Goal: Communication & Community: Answer question/provide support

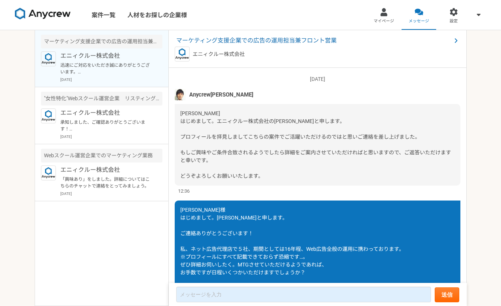
scroll to position [302, 0]
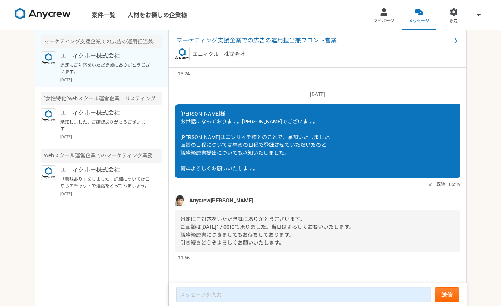
click at [319, 228] on span "迅速にご対応をいただき誠にありがとうございます。 ご面談は[DATE]17:00にて承りました。当日はよろしくおねいいたします。 職務経歴書につきましてもお待…" at bounding box center [267, 230] width 174 height 29
click at [308, 236] on div "迅速にご対応をいただき誠にありがとうございます。 ご面談は[DATE]17:00にて承りました。当日はよろしくおねいいたします。 職務経歴書につきましてもお待…" at bounding box center [318, 231] width 286 height 42
click at [309, 243] on div "迅速にご対応をいただき誠にありがとうございます。 ご面談は[DATE]17:00にて承りました。当日はよろしくおねいいたします。 職務経歴書につきましてもお待…" at bounding box center [318, 231] width 286 height 42
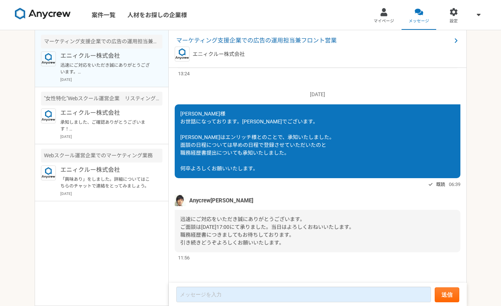
click at [306, 235] on div "迅速にご対応をいただき誠にありがとうございます。 ご面談は[DATE]17:00にて承りました。当日はよろしくおねいいたします。 職務経歴書につきましてもお待…" at bounding box center [318, 231] width 286 height 42
click at [308, 224] on span "迅速にご対応をいただき誠にありがとうございます。 ご面談は[DATE]17:00にて承りました。当日はよろしくおねいいたします。 職務経歴書につきましてもお待…" at bounding box center [267, 230] width 174 height 29
click at [313, 237] on div "迅速にご対応をいただき誠にありがとうございます。 ご面談は[DATE]17:00にて承りました。当日はよろしくおねいいたします。 職務経歴書につきましてもお待…" at bounding box center [318, 231] width 286 height 42
click at [283, 247] on div "迅速にご対応をいただき誠にありがとうございます。 ご面談は[DATE]17:00にて承りました。当日はよろしくおねいいたします。 職務経歴書につきましてもお待…" at bounding box center [318, 231] width 286 height 42
click at [288, 243] on div "迅速にご対応をいただき誠にありがとうございます。 ご面談は[DATE]17:00にて承りました。当日はよろしくおねいいたします。 職務経歴書につきましてもお待…" at bounding box center [318, 231] width 286 height 42
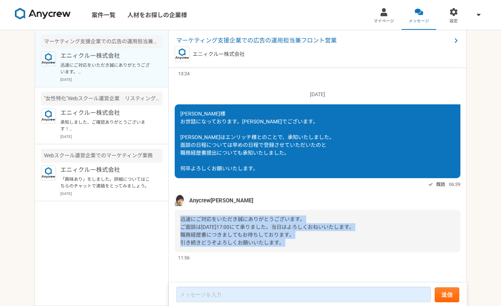
drag, startPoint x: 288, startPoint y: 243, endPoint x: 174, endPoint y: 220, distance: 115.5
click at [174, 220] on div "2025/09/04（木） Anycrew田村 木山さま はじめまして。エニィクルー株式会社の田村と申します。 プロフィールを拝見しましてこちらの案件でご活躍…" at bounding box center [318, 176] width 298 height 216
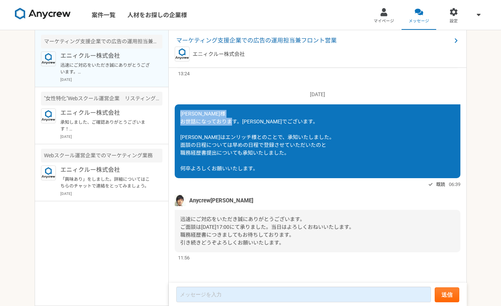
drag, startPoint x: 290, startPoint y: 124, endPoint x: 177, endPoint y: 114, distance: 113.4
click at [177, 114] on div "[PERSON_NAME]様 お世話になっております。[PERSON_NAME]でございます。 [PERSON_NAME]はエンリッチ様とのことで、承知いたし…" at bounding box center [318, 141] width 286 height 74
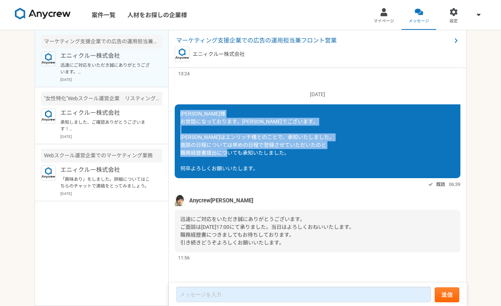
drag, startPoint x: 268, startPoint y: 175, endPoint x: 177, endPoint y: 114, distance: 109.6
click at [177, 114] on div "[PERSON_NAME]様 お世話になっております。[PERSON_NAME]でございます。 [PERSON_NAME]はエンリッチ様とのことで、承知いたし…" at bounding box center [318, 141] width 286 height 74
copy span "田村様 お世話になっております。木山でございます。 クライアントはエンリッチ様とのことで、承知いたしました。 面談の日程については早めの日程で登録させていただ…"
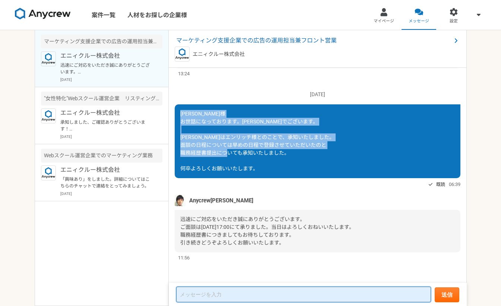
click at [281, 291] on textarea at bounding box center [303, 295] width 255 height 16
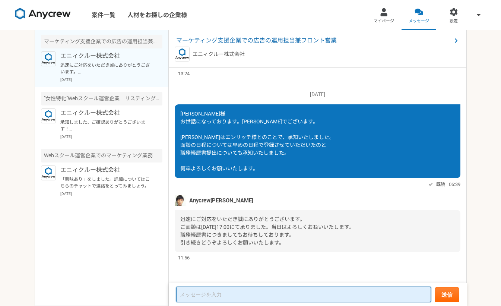
paste textarea "[PERSON_NAME]様 お世話になっております。[PERSON_NAME]でございます。 [PERSON_NAME]はエンリッチ様とのことで、承知いたし…"
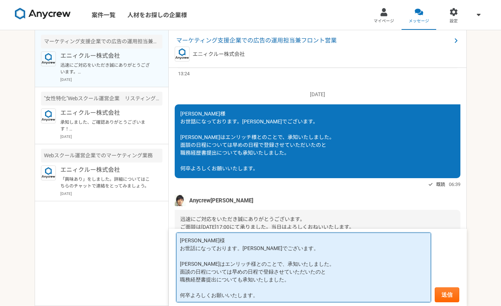
drag, startPoint x: 290, startPoint y: 278, endPoint x: 179, endPoint y: 264, distance: 111.7
click at [179, 264] on textarea "[PERSON_NAME]様 お世話になっております。[PERSON_NAME]でございます。 [PERSON_NAME]はエンリッチ様とのことで、承知いたし…" at bounding box center [303, 268] width 255 height 70
drag, startPoint x: 182, startPoint y: 264, endPoint x: 331, endPoint y: 272, distance: 148.6
click at [331, 272] on textarea "[PERSON_NAME]様 お世話になっております。[PERSON_NAME]でございます。 [PERSON_NAME]はエンリッチ様とのことで、承知いたし…" at bounding box center [303, 268] width 255 height 70
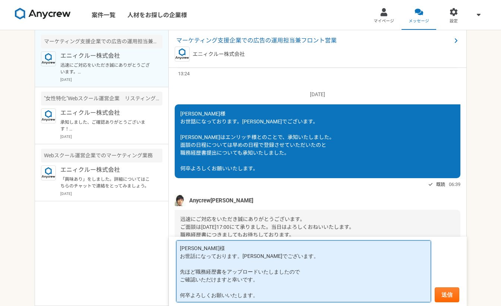
type textarea "田村様 お世話になっております。木山でございます。 先ほど職務経歴書をアップロードいたしましたので ご確認いただけますと幸いです。 何卒よろしくお願いいたしま…"
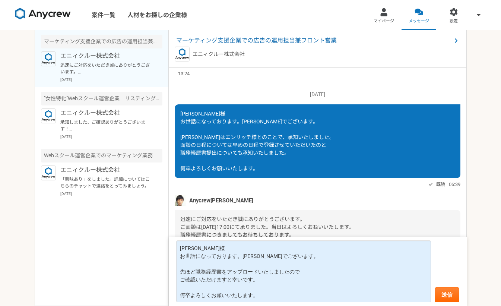
click at [283, 218] on span "迅速にご対応をいただき誠にありがとうございます。 ご面談は[DATE]17:00にて承りました。当日はよろしくおねいいたします。 職務経歴書につきましてもお待…" at bounding box center [267, 230] width 174 height 29
click at [445, 296] on button "送信" at bounding box center [447, 294] width 25 height 15
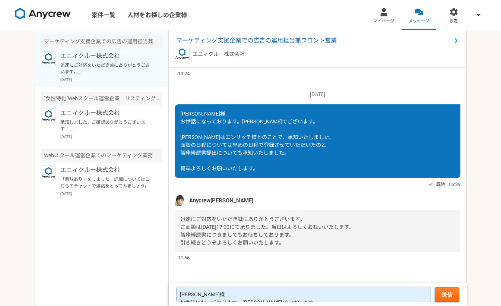
scroll to position [476, 0]
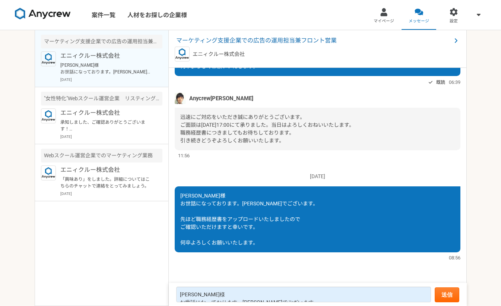
click at [320, 245] on div "田村様 お世話になっております。木山でございます。 先ほど職務経歴書をアップロードいたしましたので ご確認いただけますと幸いです。 何卒よろしくお願いいたしま…" at bounding box center [318, 219] width 286 height 66
click at [316, 243] on div "田村様 お世話になっております。木山でございます。 先ほど職務経歴書をアップロードいたしましたので ご確認いただけますと幸いです。 何卒よろしくお願いいたしま…" at bounding box center [318, 219] width 286 height 66
click at [300, 235] on div "田村様 お世話になっております。木山でございます。 先ほど職務経歴書をアップロードいたしましたので ご確認いただけますと幸いです。 何卒よろしくお願いいたしま…" at bounding box center [318, 219] width 286 height 66
click at [430, 13] on link "メッセージ" at bounding box center [419, 15] width 35 height 30
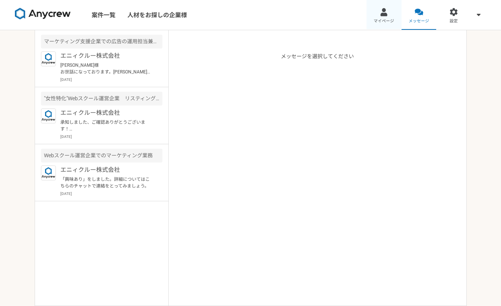
click at [382, 15] on div at bounding box center [384, 12] width 9 height 9
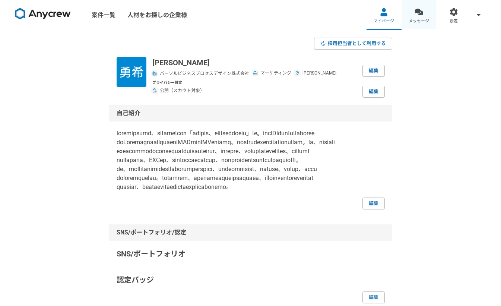
click at [414, 15] on link "メッセージ" at bounding box center [419, 15] width 35 height 30
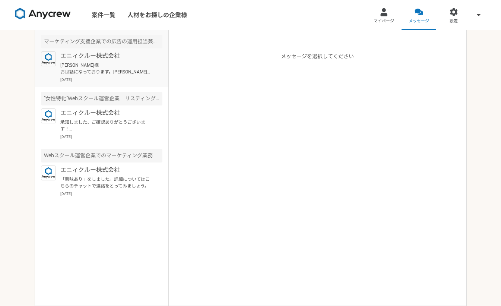
click at [139, 65] on p "田村様 お世話になっております。木山でございます。 先ほど職務経歴書をアップロードいたしましたので ご確認いただけますと幸いです。 何卒よろしくお願いいたしま…" at bounding box center [106, 68] width 92 height 13
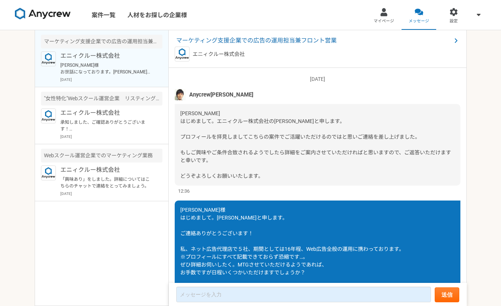
scroll to position [476, 0]
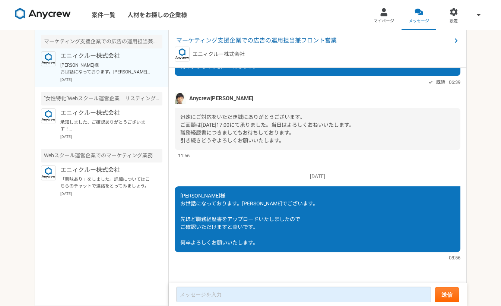
click at [325, 216] on div "田村様 お世話になっております。木山でございます。 先ほど職務経歴書をアップロードいたしましたので ご確認いただけますと幸いです。 何卒よろしくお願いいたしま…" at bounding box center [318, 219] width 286 height 66
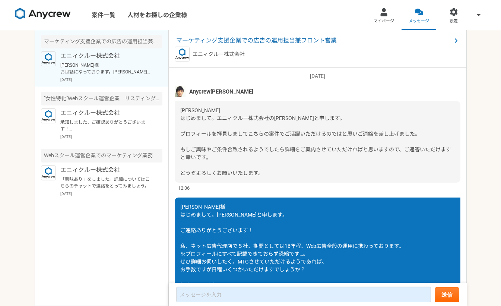
scroll to position [0, 0]
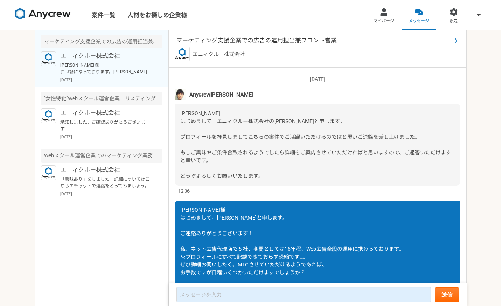
click at [253, 38] on span "マーケティング支援企業での広告の運用担当兼フロント営業" at bounding box center [313, 40] width 275 height 9
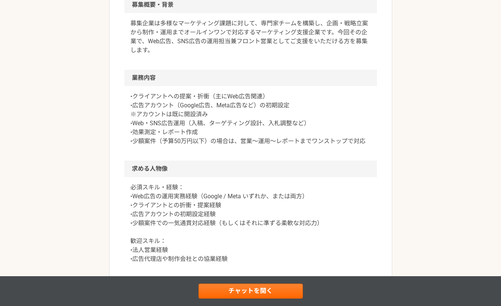
scroll to position [224, 0]
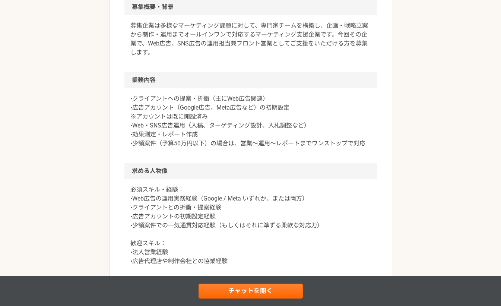
click at [239, 130] on p "•クライアントへの提案・折衝（主にWeb広告関連） •広告アカウント（Google広告、Meta広告など）の初期設定 ※アカウントは既に開設済み •Web・S…" at bounding box center [250, 121] width 241 height 54
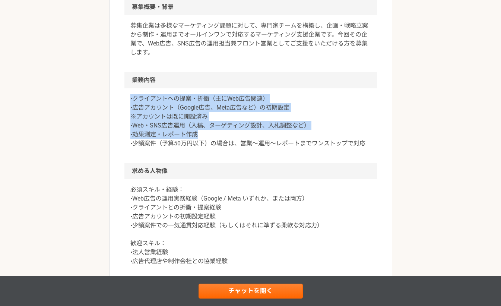
drag, startPoint x: 232, startPoint y: 135, endPoint x: 125, endPoint y: 100, distance: 112.9
click at [125, 100] on div "•クライアントへの提案・折衝（主にWeb広告関連） •広告アカウント（Google広告、Meta広告など）の初期設定 ※アカウントは既に開設済み •Web・S…" at bounding box center [250, 125] width 253 height 75
click at [127, 101] on div "•クライアントへの提案・折衝（主にWeb広告関連） •広告アカウント（Google広告、Meta広告など）の初期設定 ※アカウントは既に開設済み •Web・S…" at bounding box center [250, 125] width 253 height 75
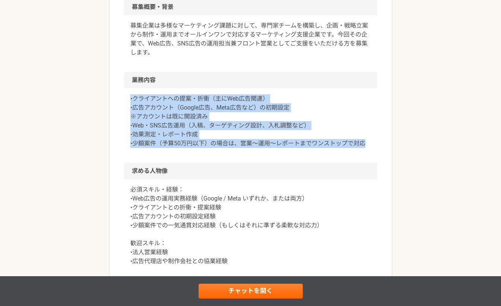
drag, startPoint x: 127, startPoint y: 103, endPoint x: 406, endPoint y: 147, distance: 281.6
click at [406, 147] on div "マーケティング マーケティング支援企業での広告の運用担当兼フロント営業 業務委託 企業名非公開（エニィクルーによる仲介） 募集職種 マーケティング 希望単価 …" at bounding box center [250, 216] width 501 height 819
click at [405, 147] on div "マーケティング マーケティング支援企業での広告の運用担当兼フロント営業 業務委託 企業名非公開（エニィクルーによる仲介） 募集職種 マーケティング 希望単価 …" at bounding box center [250, 216] width 501 height 819
drag, startPoint x: 392, startPoint y: 147, endPoint x: 94, endPoint y: 99, distance: 302.8
click at [94, 99] on div "マーケティング マーケティング支援企業での広告の運用担当兼フロント営業 業務委託 企業名非公開（エニィクルーによる仲介） 募集職種 マーケティング 希望単価 …" at bounding box center [250, 216] width 501 height 819
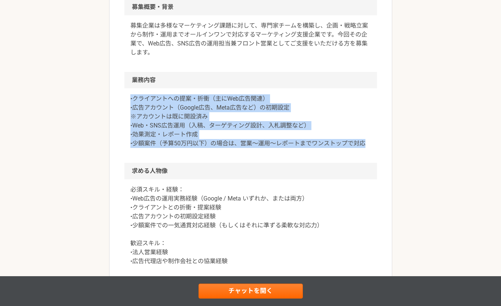
click at [98, 97] on div "マーケティング マーケティング支援企業での広告の運用担当兼フロント営業 業務委託 企業名非公開（エニィクルーによる仲介） 募集職種 マーケティング 希望単価 …" at bounding box center [250, 216] width 501 height 819
drag, startPoint x: 126, startPoint y: 98, endPoint x: 399, endPoint y: 148, distance: 277.7
click at [399, 148] on div "マーケティング マーケティング支援企業での広告の運用担当兼フロント営業 業務委託 企業名非公開（エニィクルーによる仲介） 募集職種 マーケティング 希望単価 …" at bounding box center [250, 216] width 501 height 819
click at [391, 148] on article "マーケティング マーケティング支援企業での広告の運用担当兼フロント営業 業務委託 企業名非公開（エニィクルーによる仲介） 募集職種 マーケティング 希望単価 …" at bounding box center [250, 208] width 283 height 775
drag, startPoint x: 373, startPoint y: 151, endPoint x: 86, endPoint y: 95, distance: 292.7
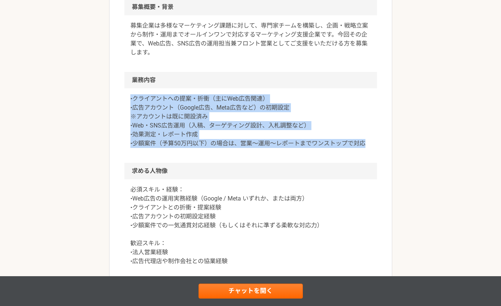
click at [86, 95] on div "マーケティング マーケティング支援企業での広告の運用担当兼フロント営業 業務委託 企業名非公開（エニィクルーによる仲介） 募集職種 マーケティング 希望単価 …" at bounding box center [250, 216] width 501 height 819
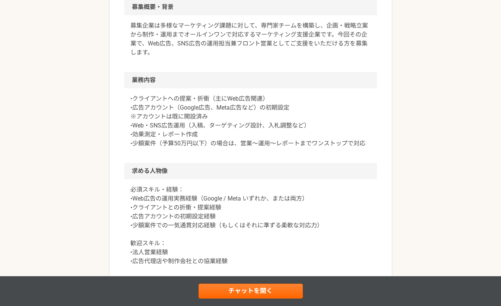
click at [448, 180] on div "マーケティング マーケティング支援企業での広告の運用担当兼フロント営業 業務委託 企業名非公開（エニィクルーによる仲介） 募集職種 マーケティング 希望単価 …" at bounding box center [250, 216] width 501 height 819
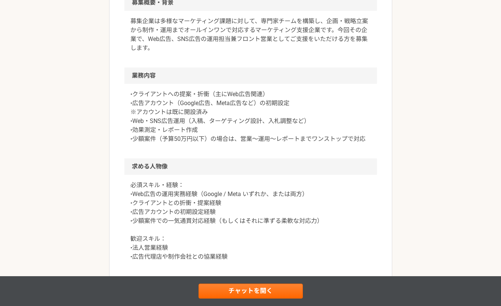
scroll to position [0, 0]
